Goal: Task Accomplishment & Management: Use online tool/utility

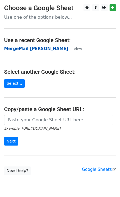
click at [15, 51] on strong "MergeMail [PERSON_NAME]" at bounding box center [36, 48] width 64 height 5
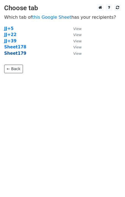
click at [18, 55] on strong "Sheet179" at bounding box center [15, 53] width 22 height 5
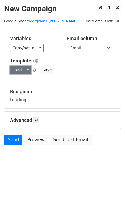
click at [22, 71] on link "Load..." at bounding box center [20, 70] width 21 height 9
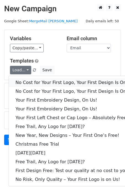
click at [32, 81] on link "No Cost for Your First Logo, Your First Design Is On Us!" at bounding box center [75, 82] width 132 height 9
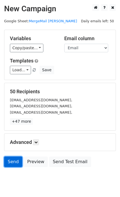
click at [12, 165] on link "Send" at bounding box center [13, 162] width 18 height 10
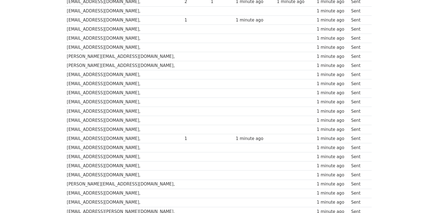
scroll to position [383, 0]
